Goal: Task Accomplishment & Management: Use online tool/utility

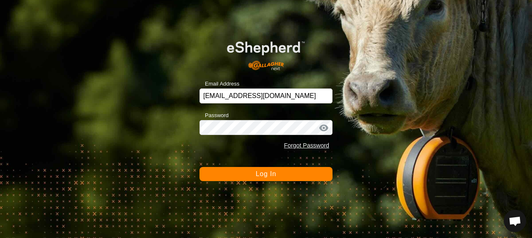
click at [238, 178] on button "Log In" at bounding box center [266, 174] width 133 height 14
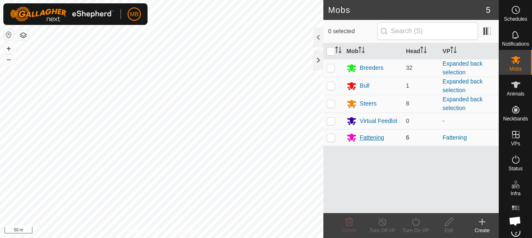
click at [365, 139] on div "Fattening" at bounding box center [372, 138] width 24 height 9
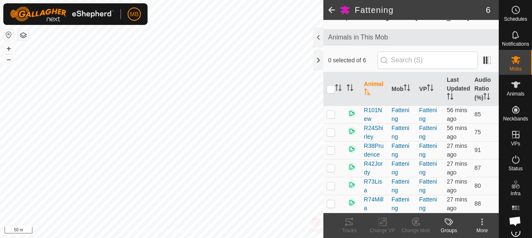
scroll to position [87, 0]
click at [329, 202] on p-checkbox at bounding box center [331, 204] width 8 height 7
click at [331, 201] on p-checkbox at bounding box center [331, 204] width 8 height 7
checkbox input "false"
click at [320, 63] on div at bounding box center [319, 60] width 10 height 20
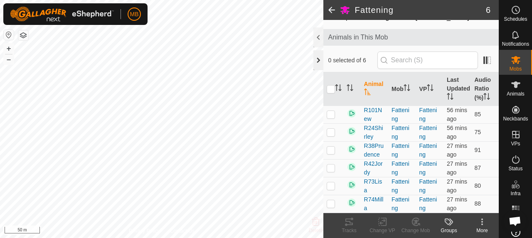
scroll to position [156, 0]
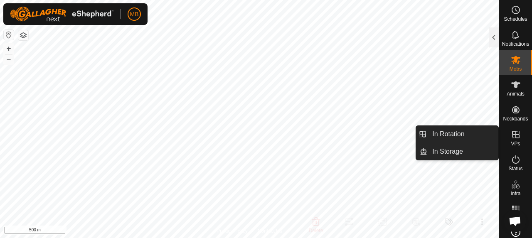
click at [460, 129] on link "In Rotation" at bounding box center [463, 134] width 71 height 17
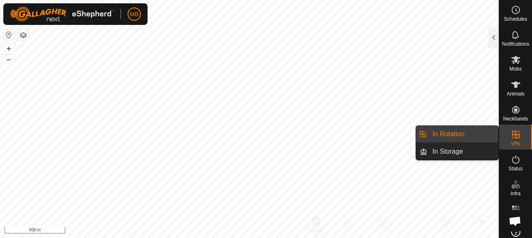
click at [453, 134] on link "In Rotation" at bounding box center [463, 134] width 71 height 17
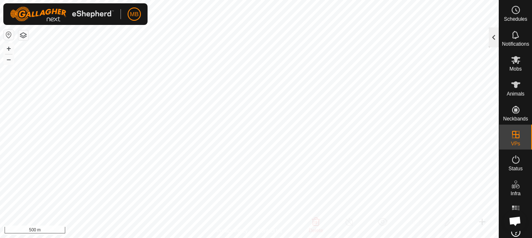
click at [493, 40] on div at bounding box center [494, 37] width 10 height 20
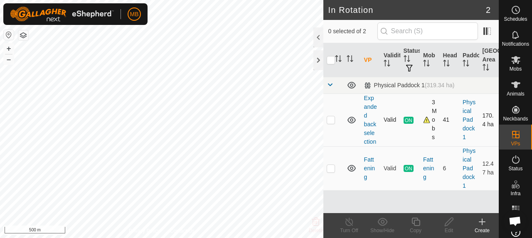
click at [334, 121] on p-checkbox at bounding box center [331, 119] width 8 height 7
checkbox input "true"
click at [415, 223] on icon at bounding box center [416, 222] width 10 height 10
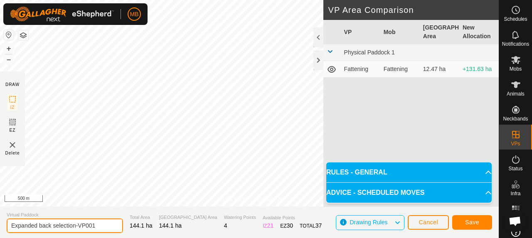
click at [42, 227] on input "Expanded back selection-VP001" at bounding box center [65, 226] width 116 height 15
click at [73, 223] on input "Back selection-VP001" at bounding box center [65, 226] width 116 height 15
type input "Back selection"
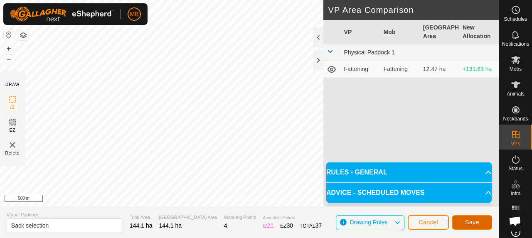
click at [484, 225] on button "Save" at bounding box center [473, 222] width 40 height 15
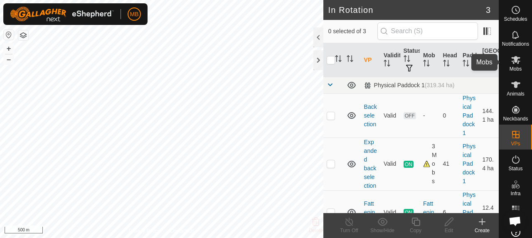
click at [517, 62] on icon at bounding box center [516, 60] width 10 height 10
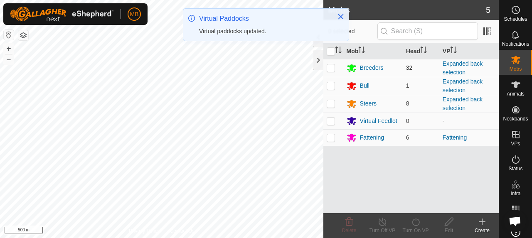
click at [330, 68] on p-checkbox at bounding box center [331, 67] width 8 height 7
checkbox input "true"
click at [331, 82] on p-checkbox at bounding box center [331, 85] width 8 height 7
checkbox input "true"
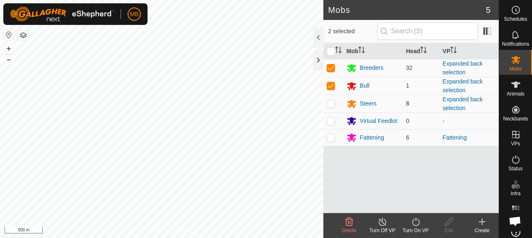
click at [331, 101] on p-checkbox at bounding box center [331, 103] width 8 height 7
checkbox input "true"
click at [413, 221] on icon at bounding box center [415, 222] width 7 height 8
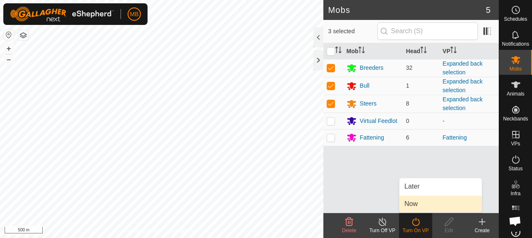
click at [416, 204] on link "Now" at bounding box center [441, 204] width 82 height 17
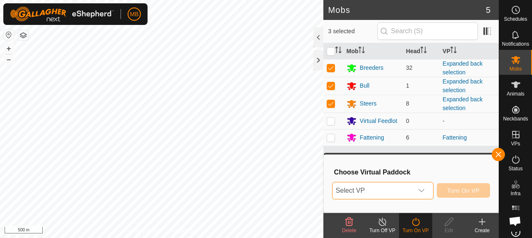
click at [389, 192] on span "Select VP" at bounding box center [373, 191] width 81 height 17
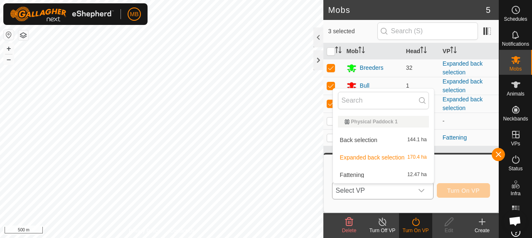
click at [381, 141] on li "Back selection 144.1 ha" at bounding box center [383, 140] width 101 height 17
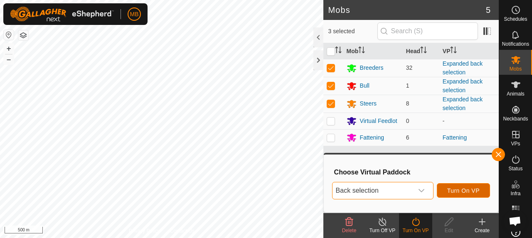
click at [468, 191] on span "Turn On VP" at bounding box center [464, 191] width 32 height 7
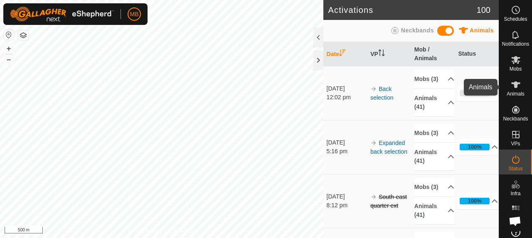
click at [513, 92] on span "Animals" at bounding box center [516, 94] width 18 height 5
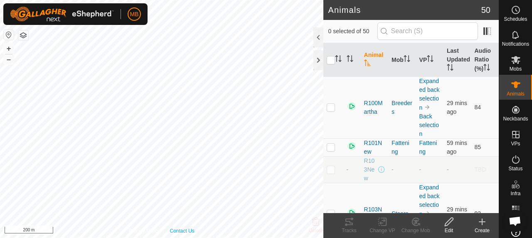
click at [181, 232] on div "Privacy Policy Contact Us R90Sarah 3481401329 Breeders Expanded back selection …" at bounding box center [162, 119] width 324 height 238
click at [420, 59] on th "VP" at bounding box center [429, 60] width 27 height 34
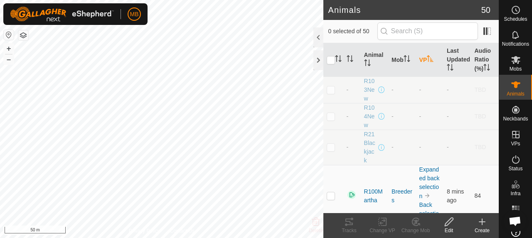
click at [420, 59] on th "VP" at bounding box center [429, 60] width 27 height 34
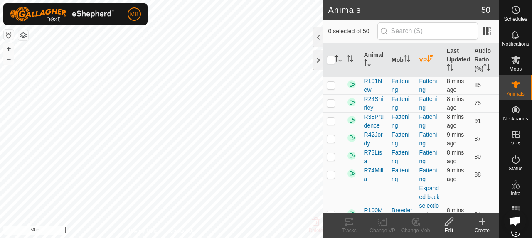
click at [434, 54] on th "VP" at bounding box center [429, 60] width 27 height 34
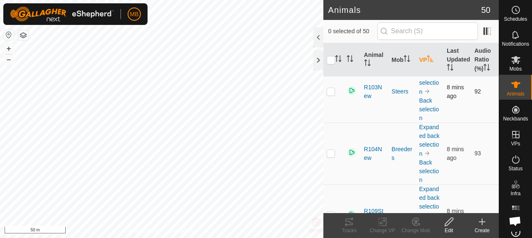
scroll to position [83, 0]
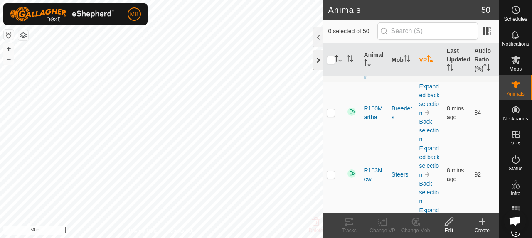
click at [318, 62] on div at bounding box center [319, 60] width 10 height 20
